Goal: Find specific page/section

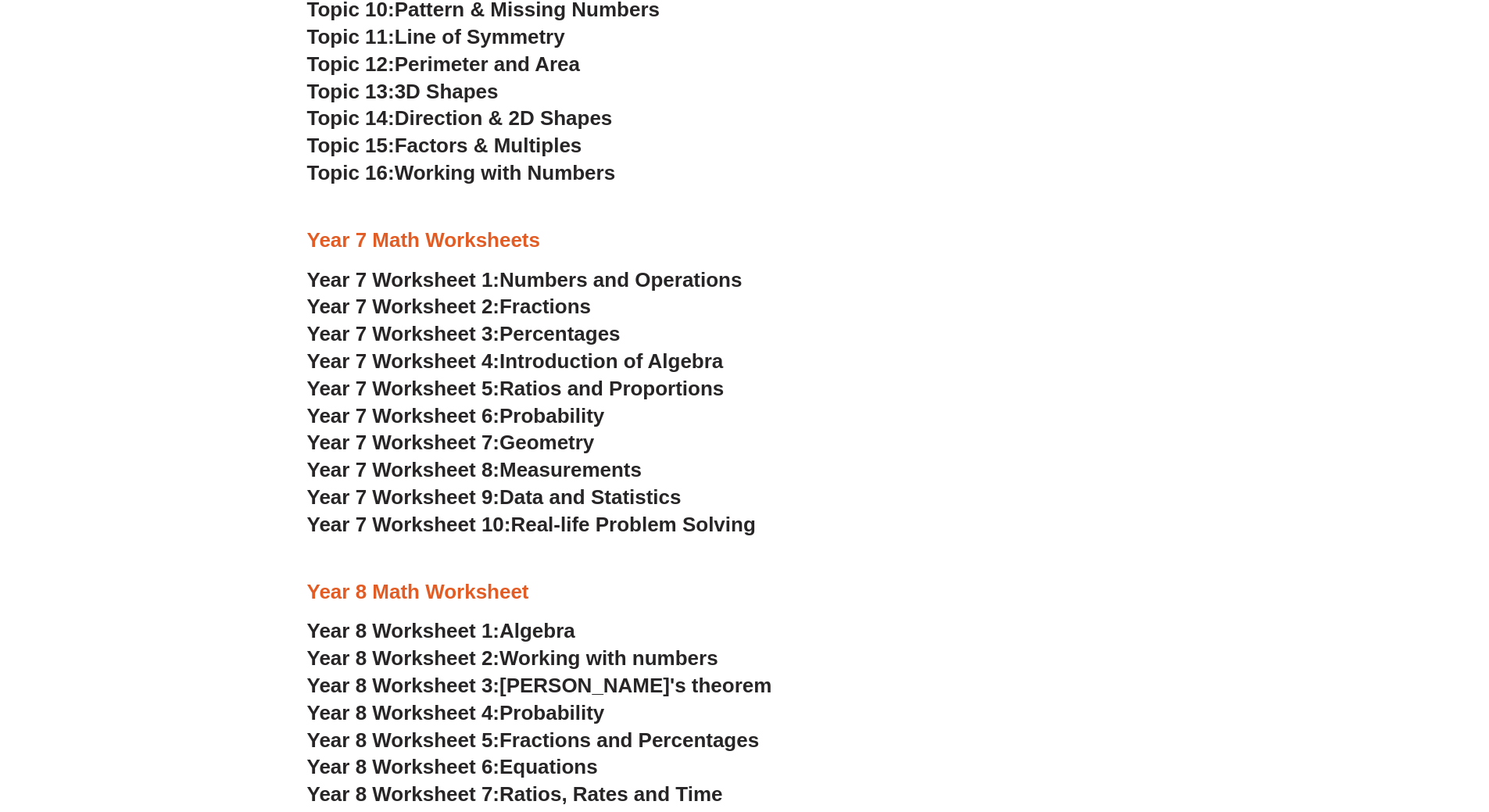
scroll to position [3824, 0]
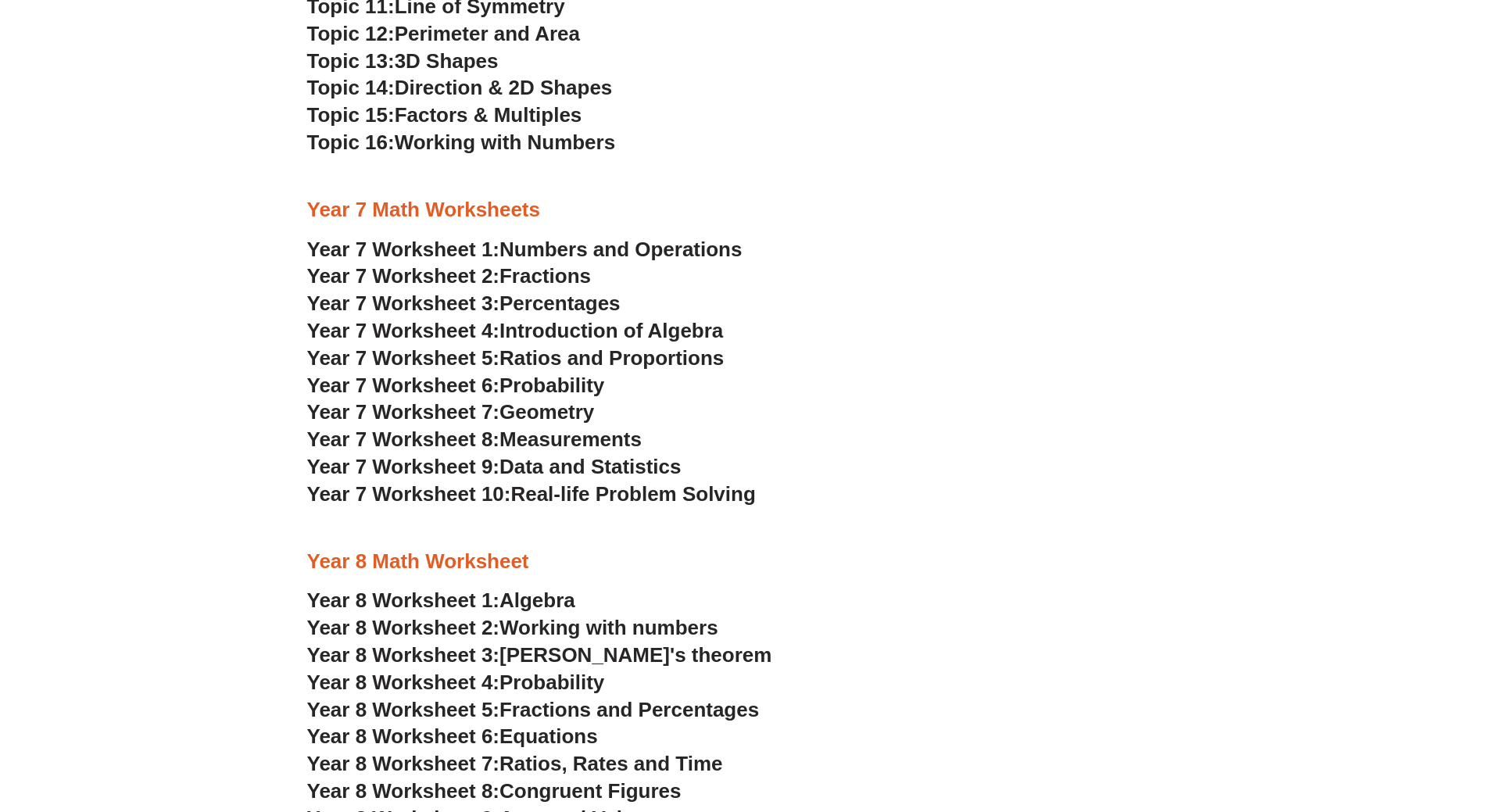
click at [647, 464] on span "Data and Statistics" at bounding box center [590, 466] width 182 height 23
